Goal: Check status: Check status

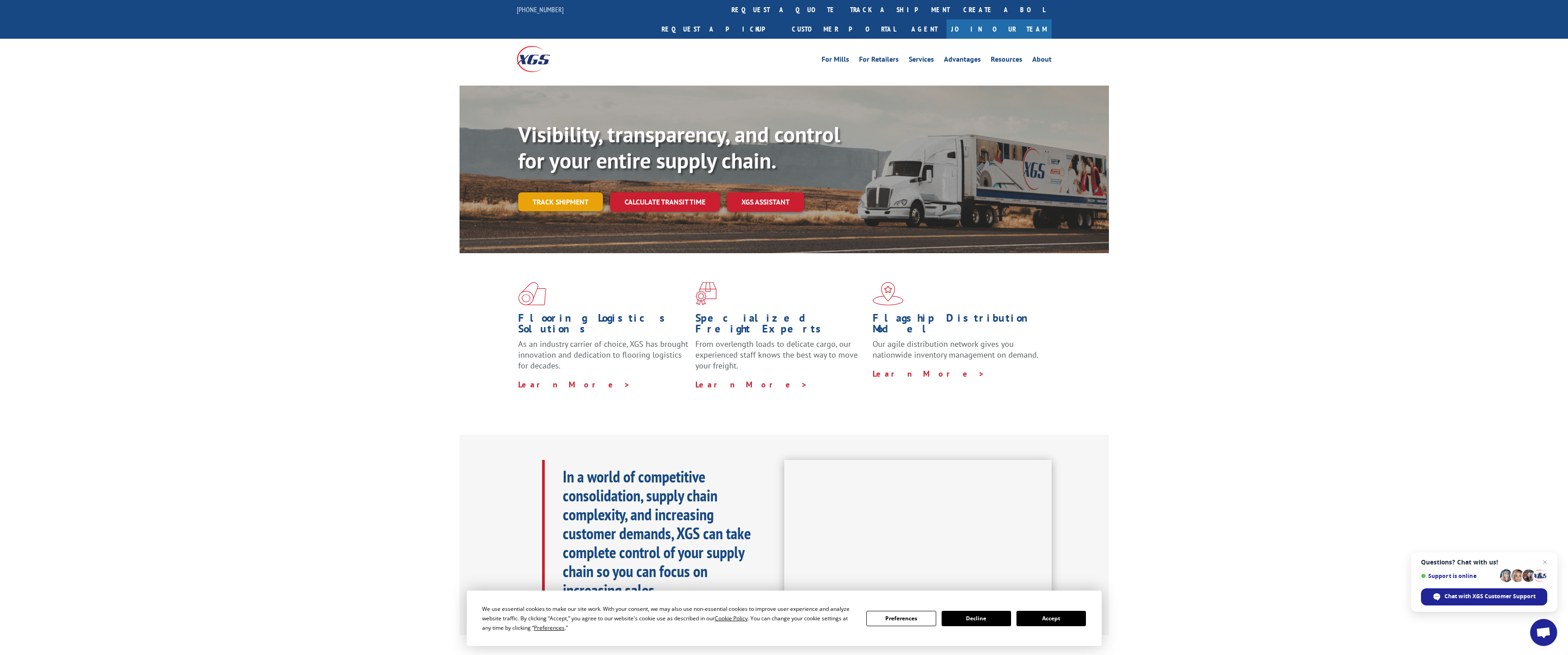
click at [573, 193] on link "Track shipment" at bounding box center [561, 202] width 85 height 19
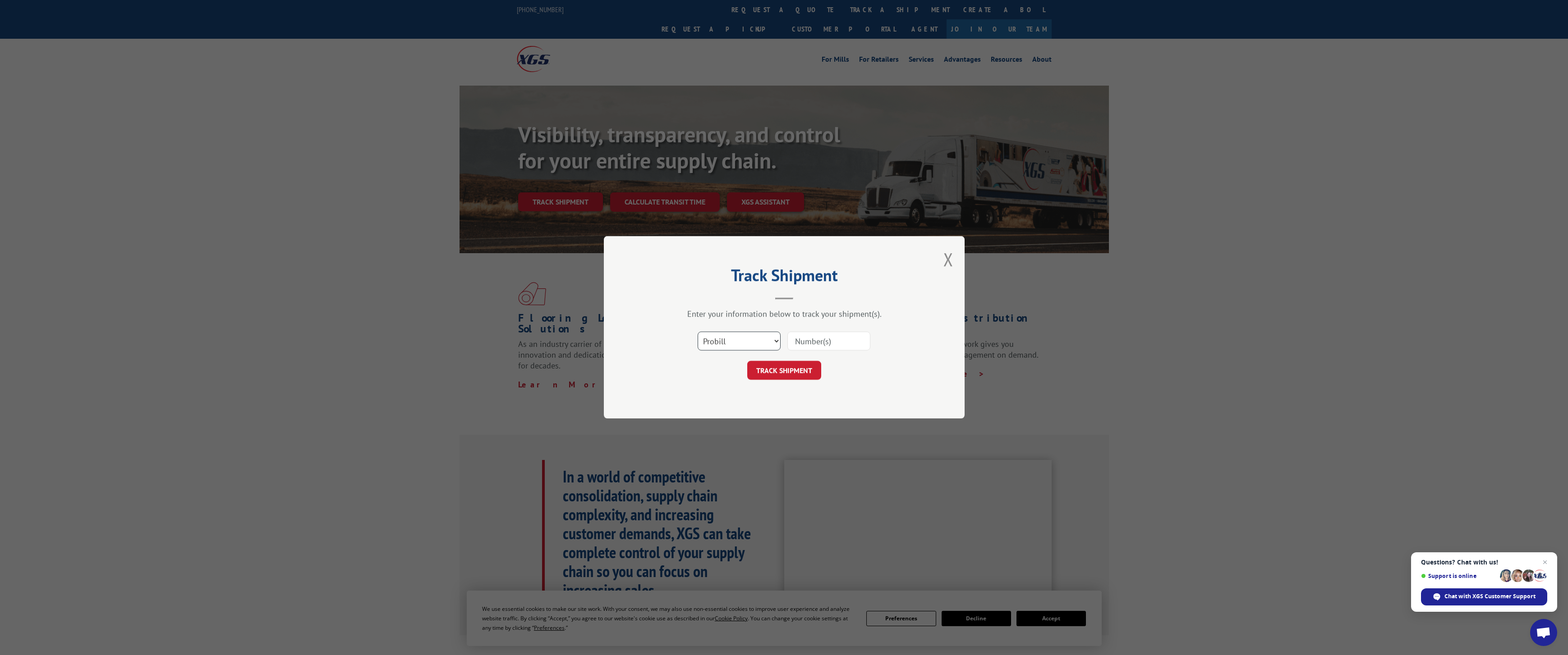
click at [749, 341] on select "Select category... Probill BOL PO" at bounding box center [739, 341] width 83 height 19
click at [698, 332] on select "Select category... Probill BOL PO" at bounding box center [739, 341] width 83 height 19
click at [838, 343] on input at bounding box center [829, 341] width 83 height 19
type input "w"
type input "999999"
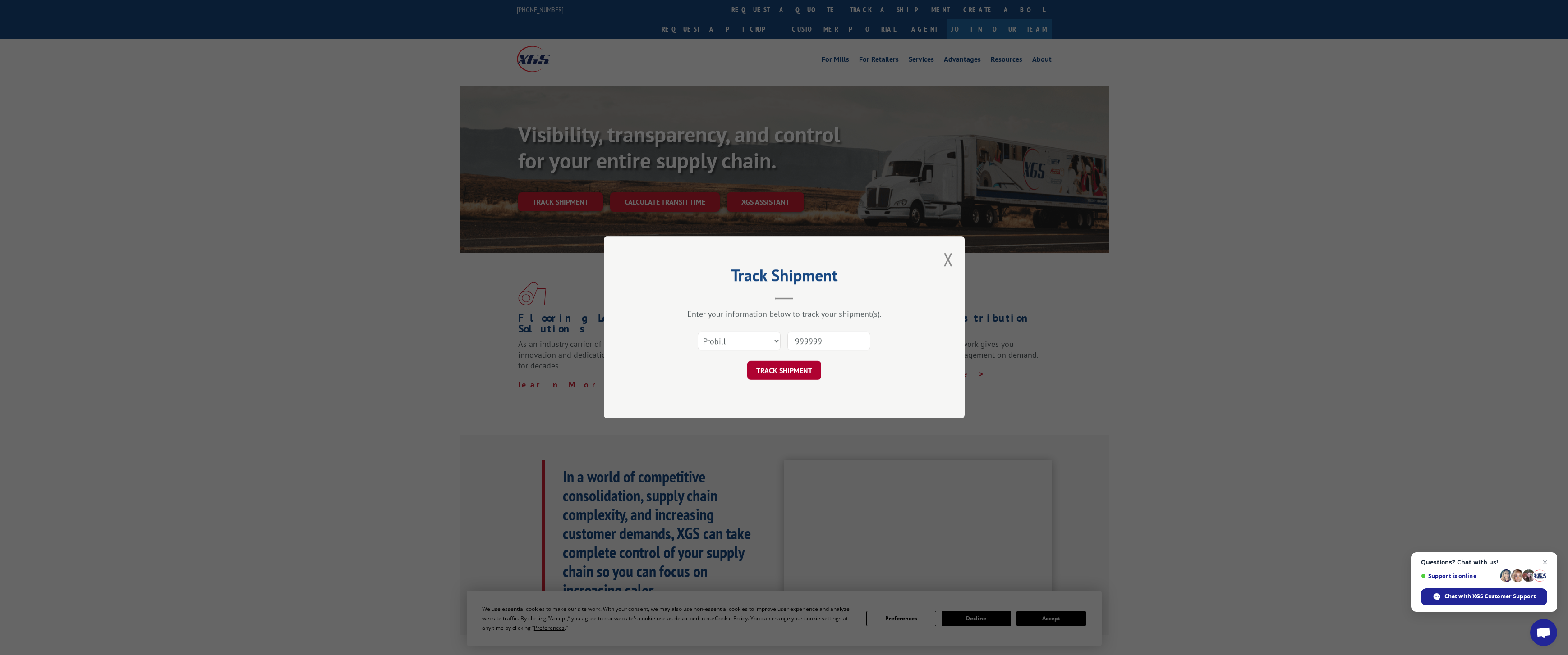
click at [805, 373] on button "TRACK SHIPMENT" at bounding box center [784, 371] width 74 height 19
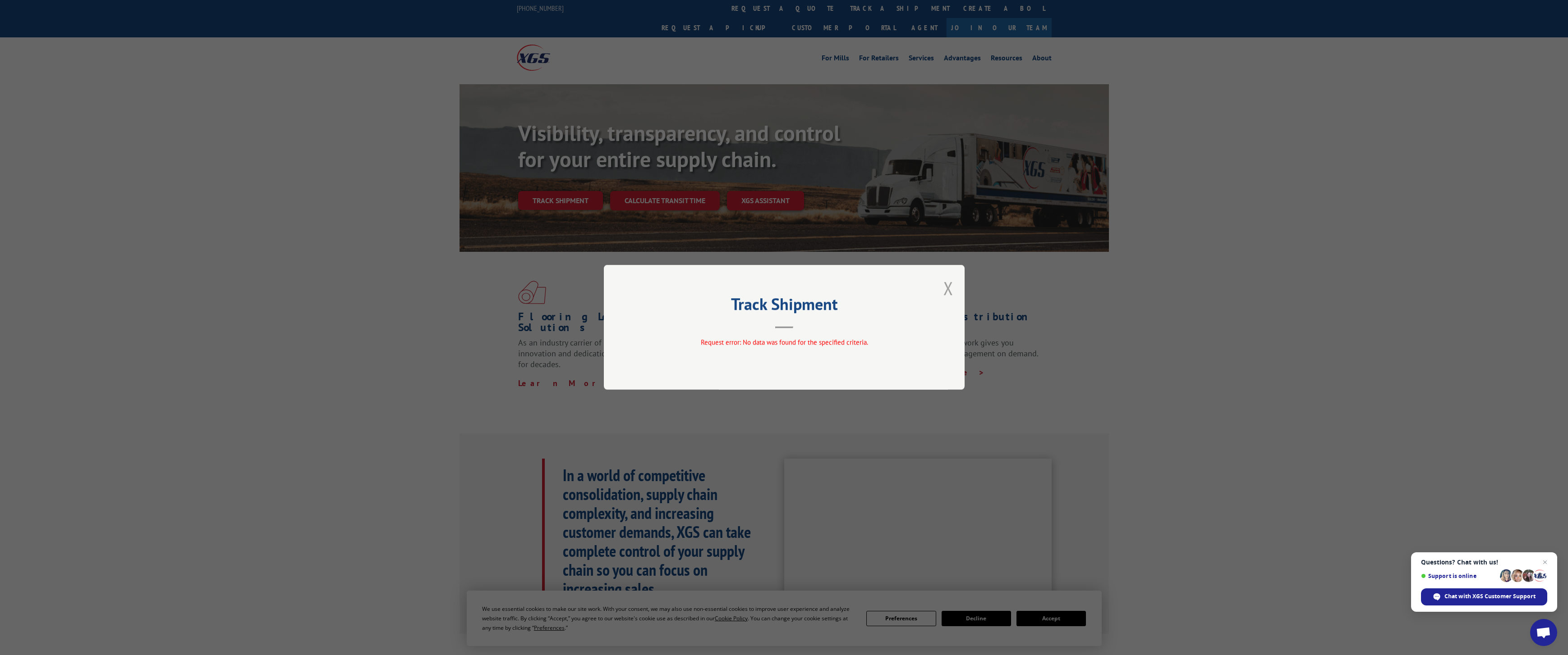
click at [950, 288] on button "Close modal" at bounding box center [949, 288] width 10 height 24
